Goal: Transaction & Acquisition: Purchase product/service

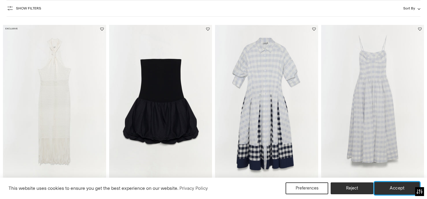
drag, startPoint x: 203, startPoint y: 117, endPoint x: 349, endPoint y: 180, distance: 159.1
click at [389, 189] on button "Accept" at bounding box center [396, 188] width 45 height 12
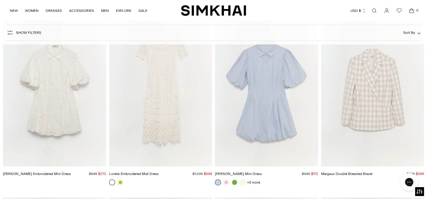
scroll to position [436, 0]
click at [235, 182] on link at bounding box center [234, 182] width 6 height 6
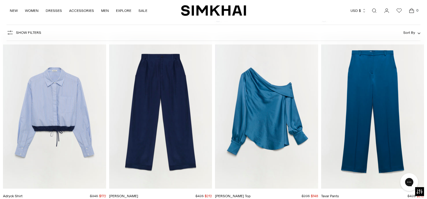
scroll to position [2099, 0]
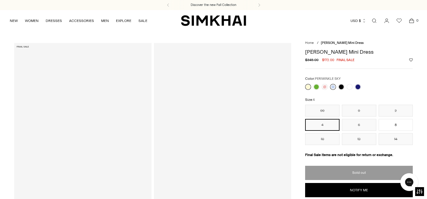
click at [332, 86] on link at bounding box center [333, 87] width 6 height 6
